Goal: Task Accomplishment & Management: Use online tool/utility

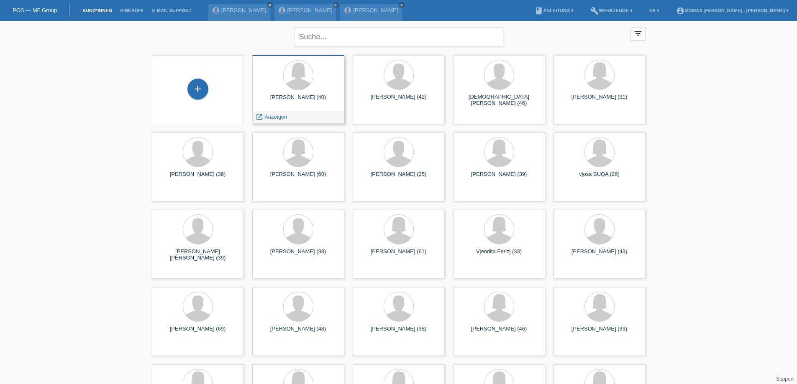
click at [292, 114] on div "launch Anzeigen" at bounding box center [298, 117] width 91 height 13
click at [287, 118] on div "launch Anzeigen" at bounding box center [272, 117] width 38 height 13
click at [277, 115] on span "Anzeigen" at bounding box center [275, 117] width 23 height 6
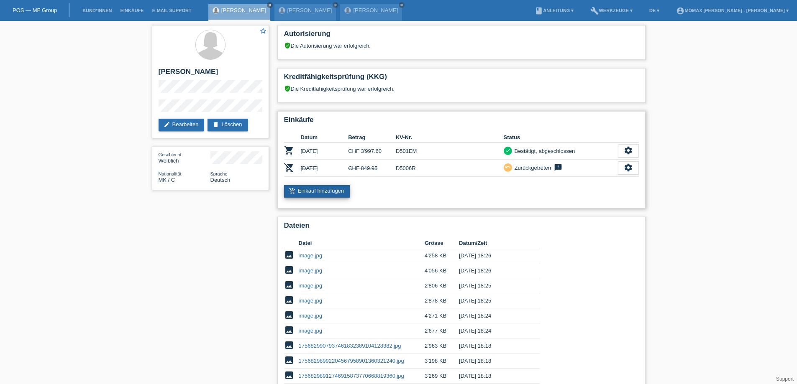
click at [313, 189] on link "add_shopping_cart Einkauf hinzufügen" at bounding box center [317, 191] width 66 height 13
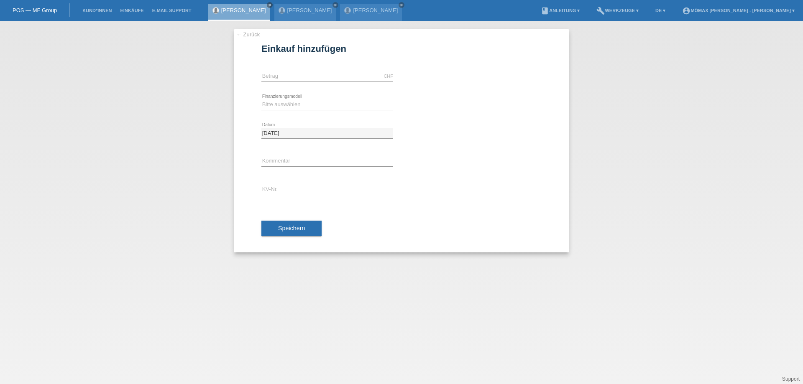
click at [306, 82] on icon at bounding box center [327, 82] width 132 height 0
click at [306, 77] on input "text" at bounding box center [327, 76] width 132 height 10
type input "954.00"
click at [318, 101] on select "Bitte auswählen Kauf auf Rechnung mit Teilzahlungsoption Fixe Raten - Zinsübern…" at bounding box center [327, 105] width 132 height 10
select select "112"
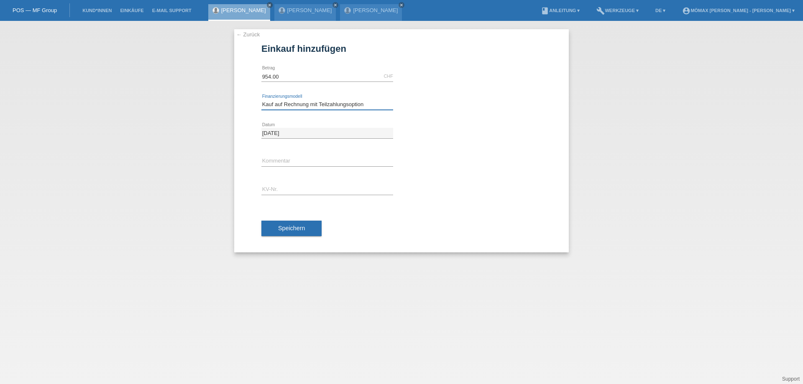
click at [261, 100] on select "Bitte auswählen Kauf auf Rechnung mit Teilzahlungsoption Fixe Raten - Zinsübern…" at bounding box center [327, 105] width 132 height 10
click at [281, 187] on input "text" at bounding box center [327, 190] width 132 height 10
type input "D501F5"
click at [297, 231] on span "Speichern" at bounding box center [291, 228] width 27 height 7
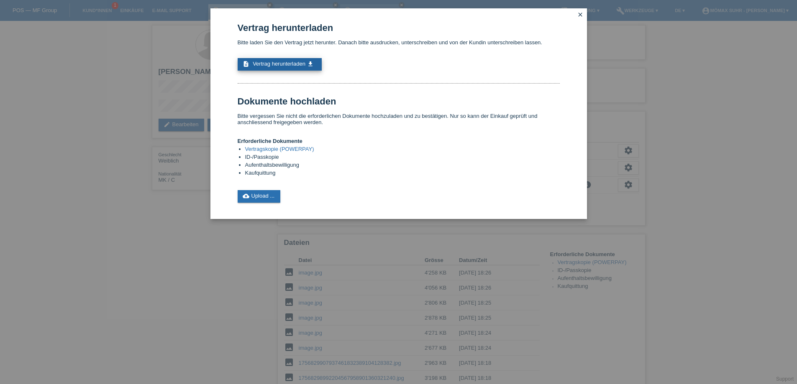
click at [301, 62] on span "Vertrag herunterladen" at bounding box center [279, 64] width 53 height 6
click at [274, 194] on link "cloud_upload Upload ..." at bounding box center [259, 196] width 43 height 13
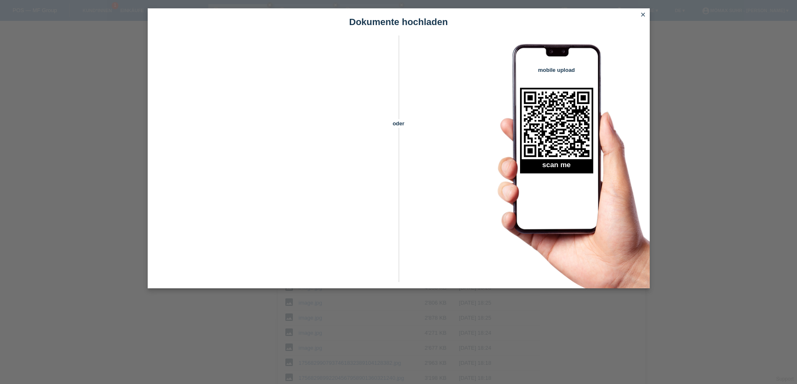
scroll to position [42, 0]
click at [644, 15] on icon "close" at bounding box center [642, 14] width 7 height 7
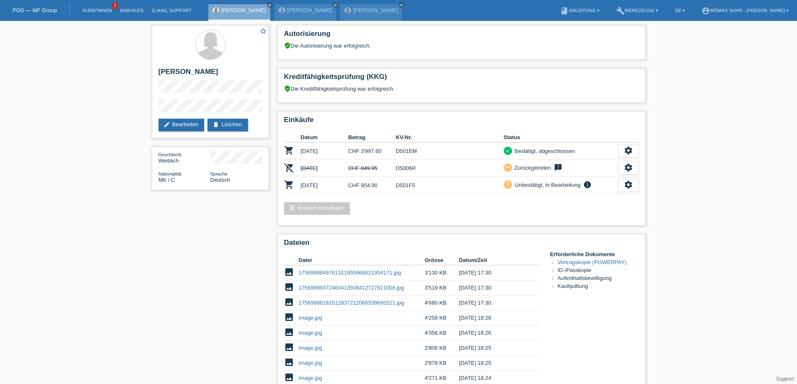
scroll to position [209, 0]
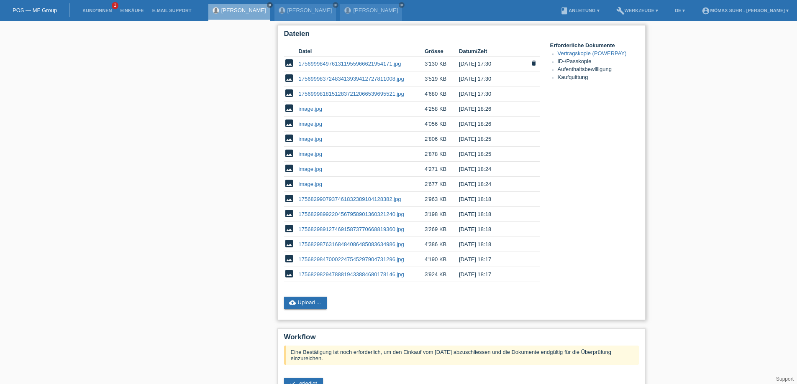
click at [388, 64] on link "1756999849761311955966621954171.jpg" at bounding box center [350, 64] width 102 height 6
click at [366, 76] on link "17569998372483413939412727811008.jpg" at bounding box center [351, 79] width 105 height 6
click at [341, 94] on link "17569998181512837212066539695521.jpg" at bounding box center [351, 94] width 105 height 6
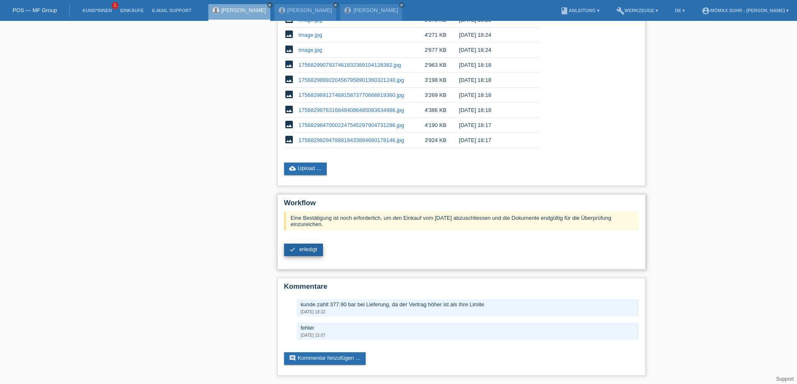
click at [311, 249] on span "erledigt" at bounding box center [308, 249] width 18 height 6
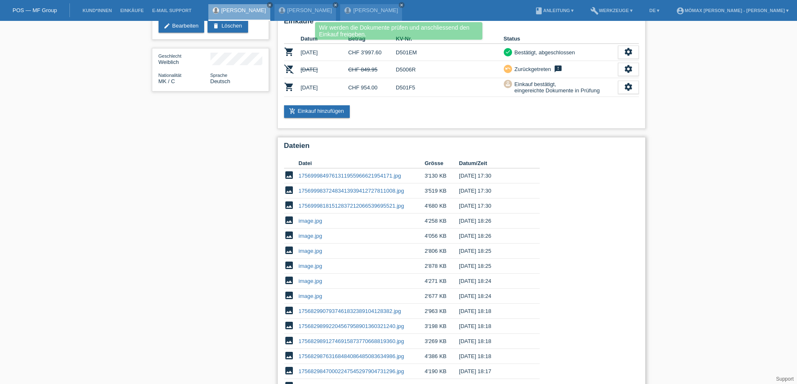
scroll to position [15, 0]
